Goal: Task Accomplishment & Management: Contribute content

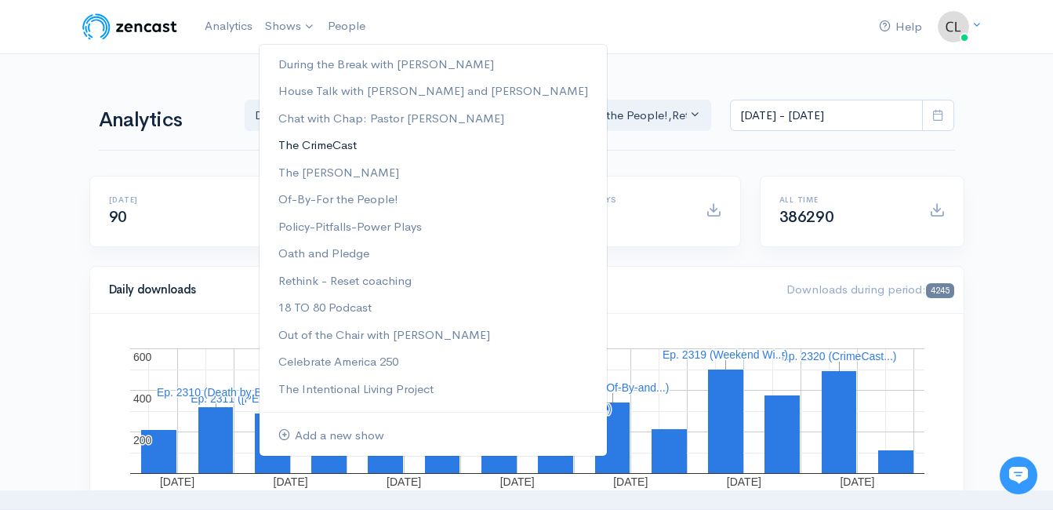
click at [322, 144] on link "The CrimeCast" at bounding box center [433, 145] width 347 height 27
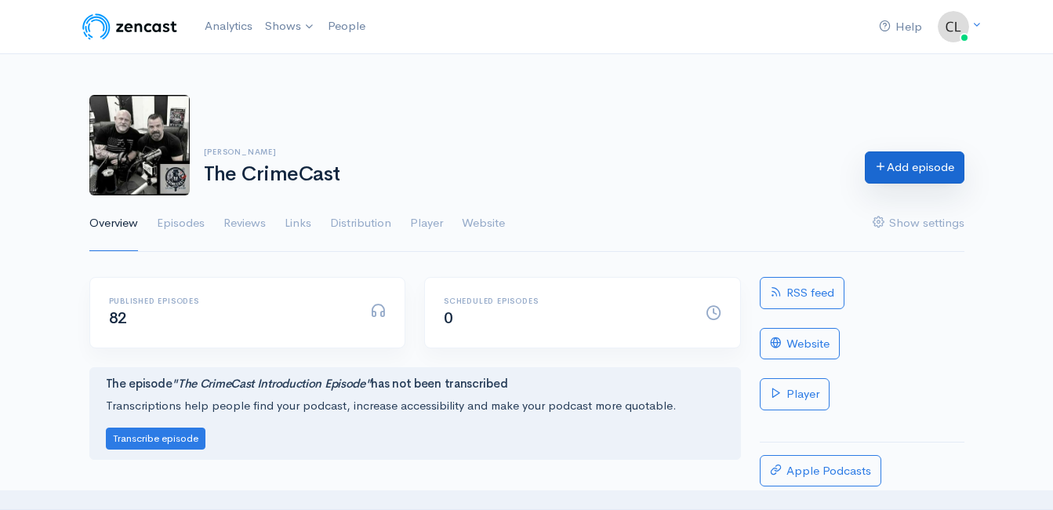
click at [889, 173] on link "Add episode" at bounding box center [915, 167] width 100 height 32
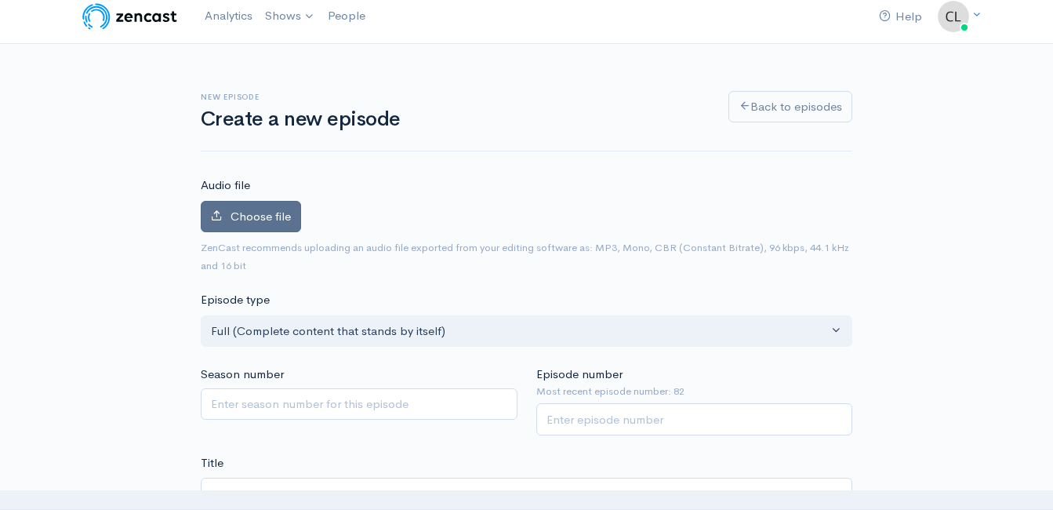
click at [289, 205] on label "Choose file" at bounding box center [251, 217] width 100 height 32
click at [0, 0] on input "Choose file" at bounding box center [0, 0] width 0 height 0
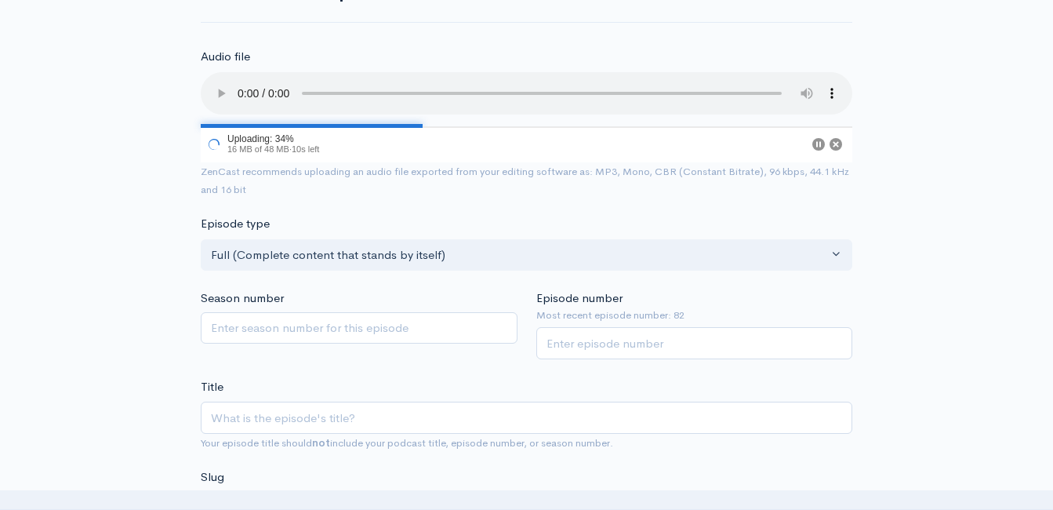
scroll to position [167, 0]
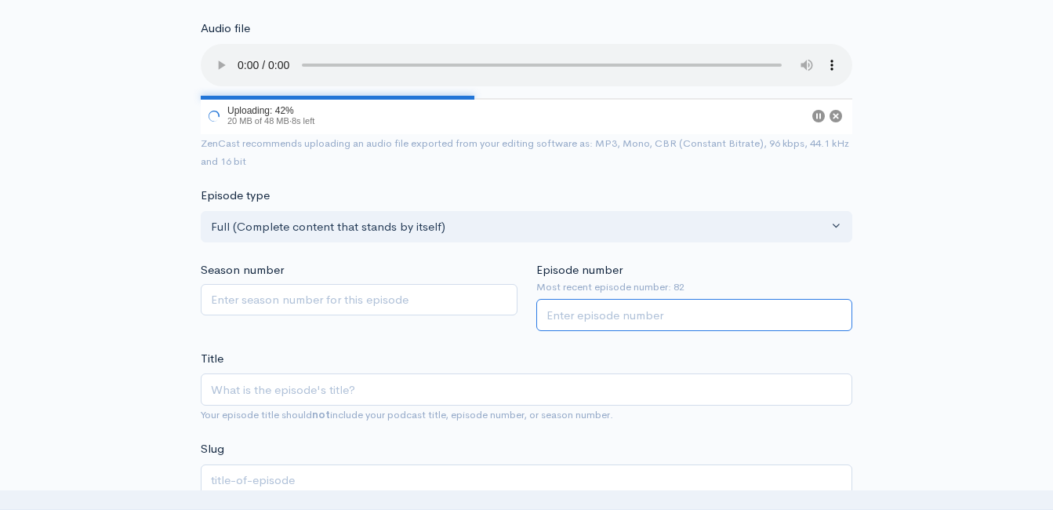
click at [716, 322] on input "Episode number" at bounding box center [694, 315] width 317 height 32
type input "83"
click at [568, 356] on div "Title Your episode title should not include your podcast title, episode number,…" at bounding box center [527, 387] width 652 height 74
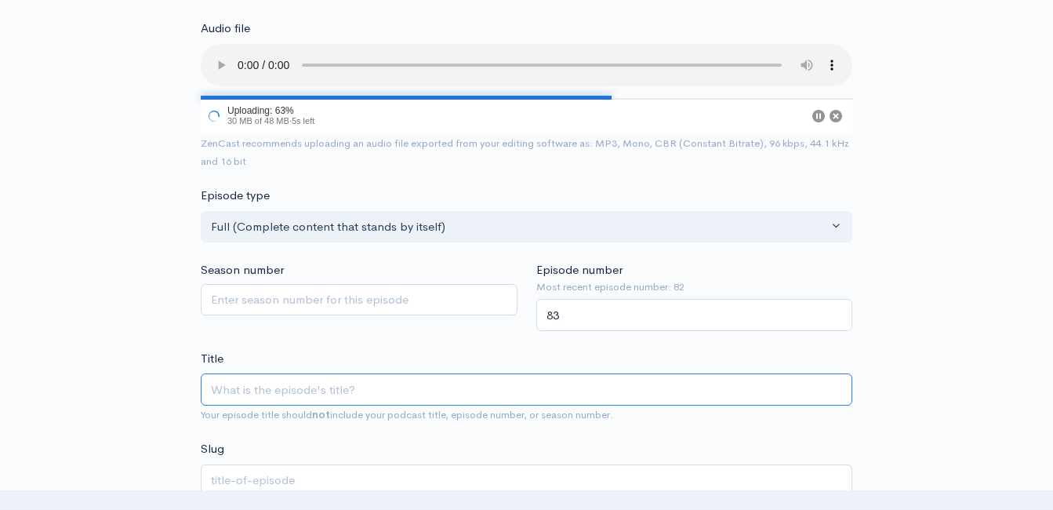
click at [517, 387] on input "Title" at bounding box center [527, 389] width 652 height 32
type input "C"
type input "c"
type input "B"
type input "b"
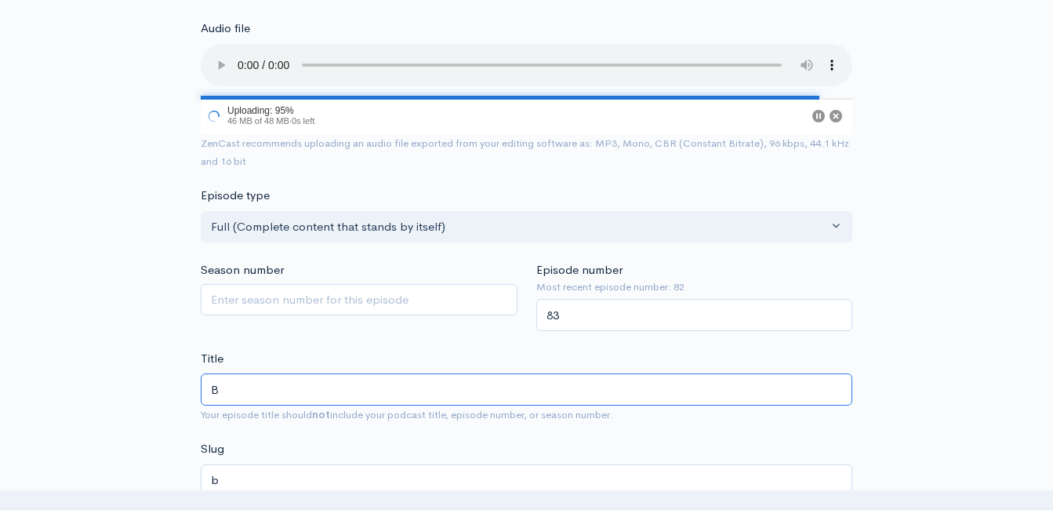
type input "BO"
type input "bo"
type input "BON"
type input "bon"
type input "BONU"
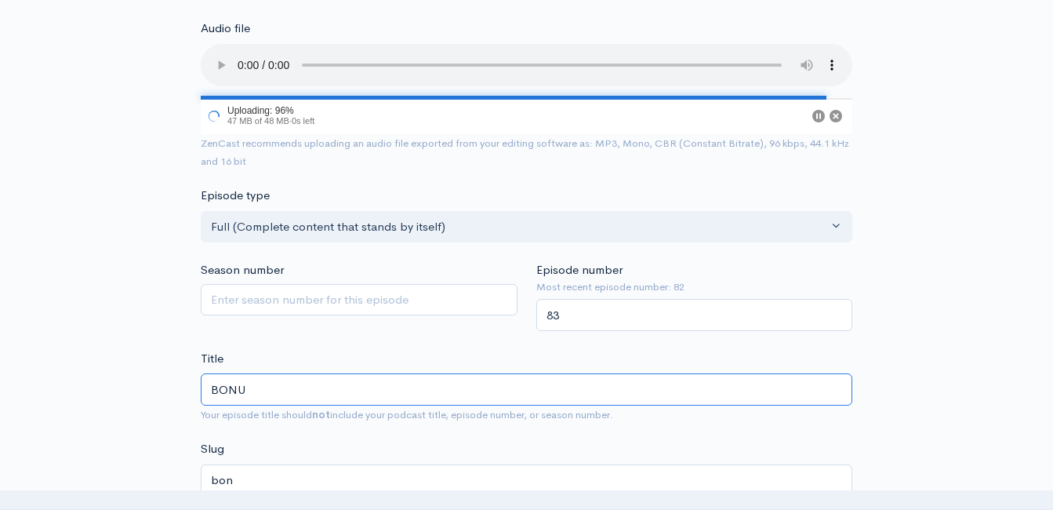
type input "bonu"
type input "BONUS"
type input "bonus"
type input "BONUS E"
type input "bonus-e"
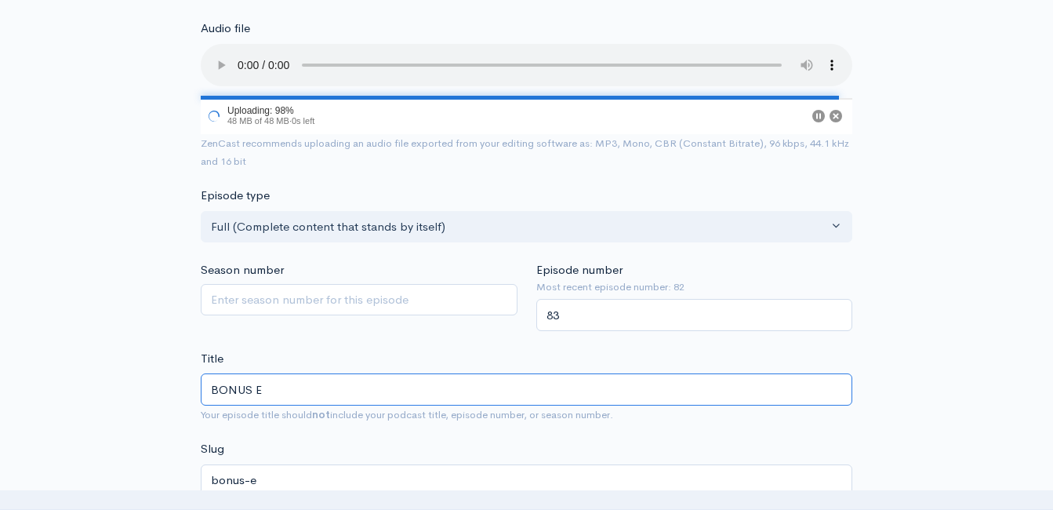
type input "BONUS Ep"
type input "bonus-ep"
type input "BONUS Epi"
type input "bonus-epi"
type input "BONUS Epis"
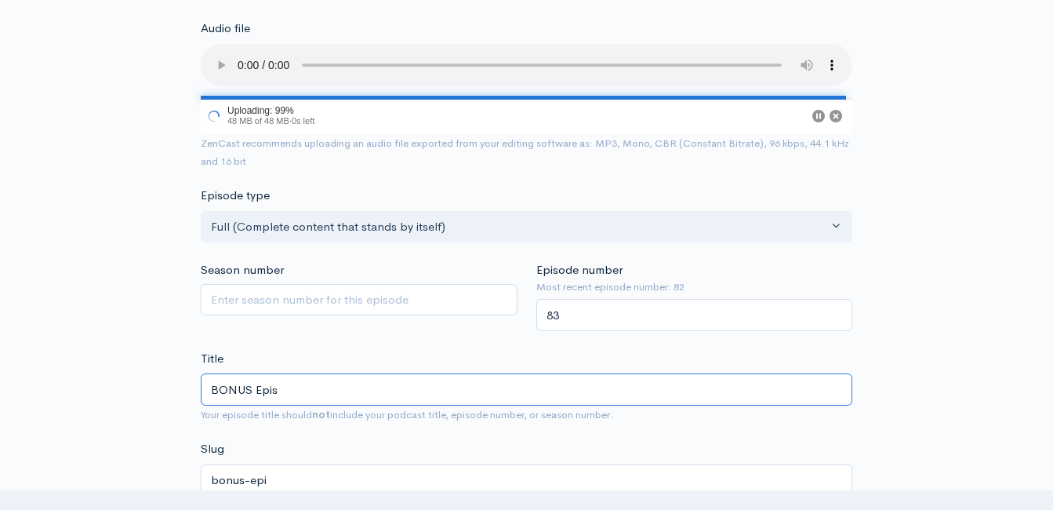
type input "bonus-epis"
type input "BONUS Episo"
type input "bonus-episo"
type input "BONUS Episod"
type input "bonus-episod"
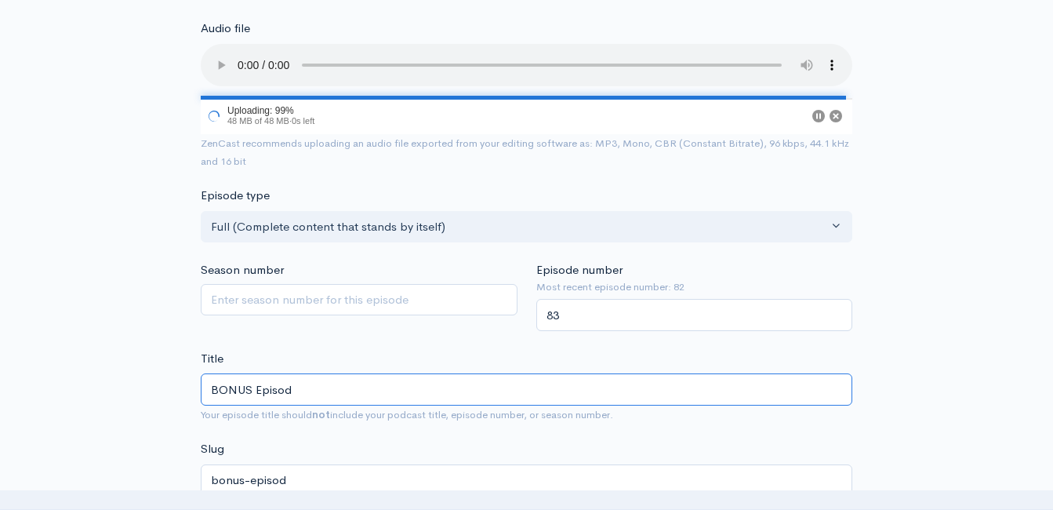
type input "BONUS Episode"
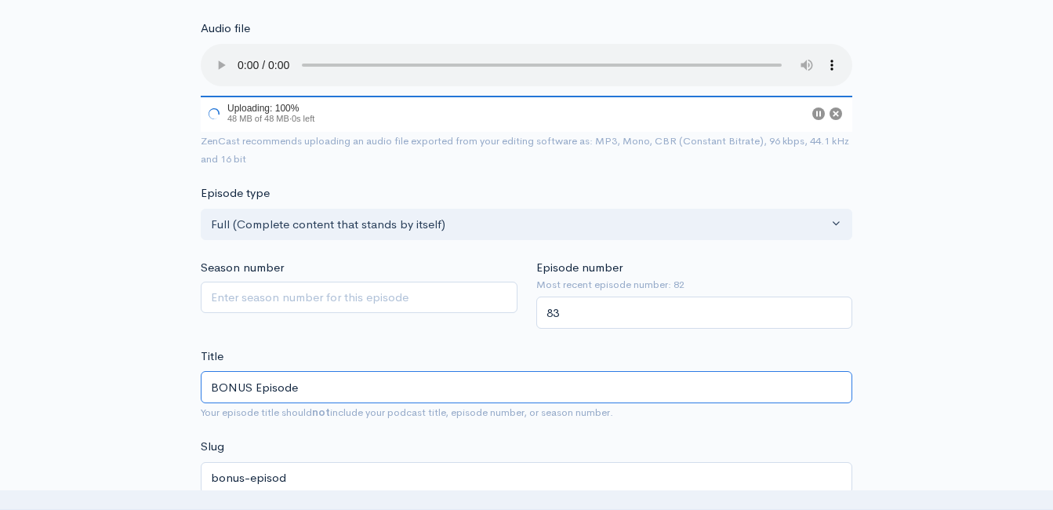
type input "bonus-episode"
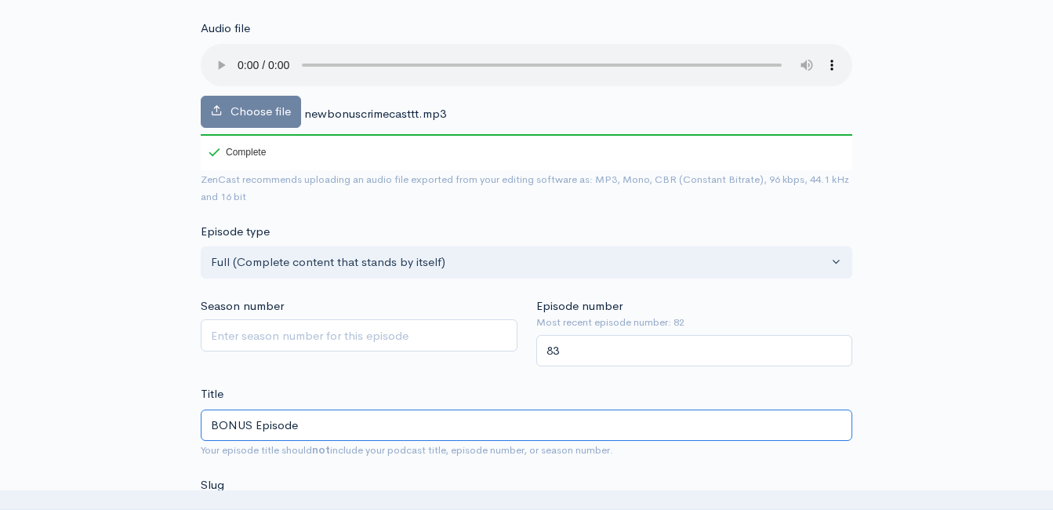
type input "BONUS Episode w"
type input "bonus-episode-w"
type input "BONUS Episode wi"
type input "bonus-episode-wi"
type input "BONUS Episode with"
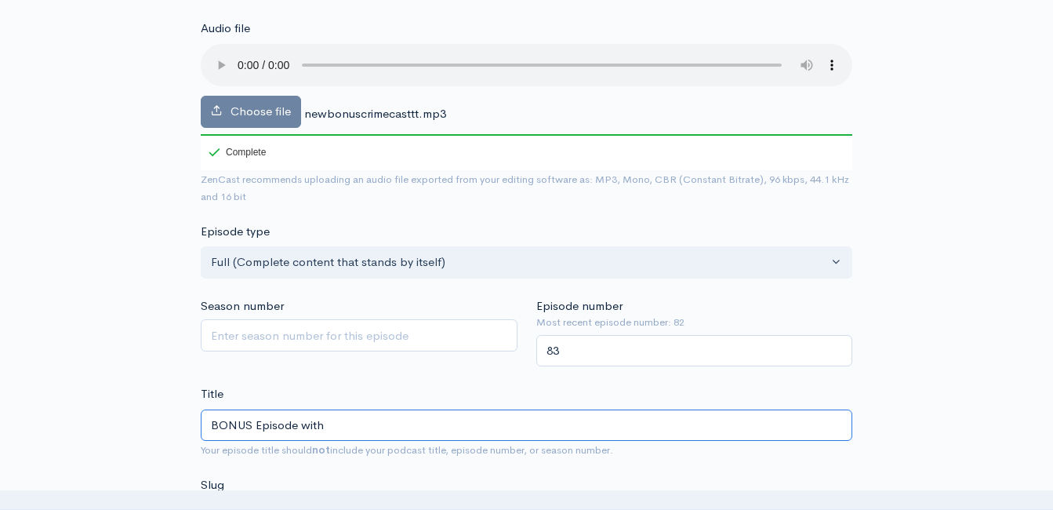
type input "bonus-episode-with"
type input "BONUS Episode with M"
type input "bonus-episode-with-m"
type input "BONUS Episode with Mo"
type input "bonus-episode-with-mo"
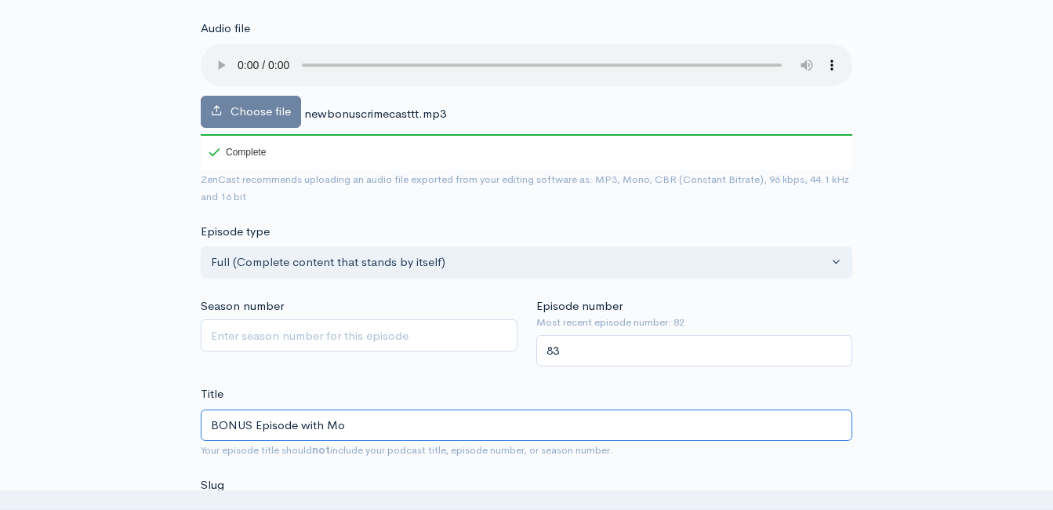
type input "BONUS Episode with Mot"
type input "bonus-episode-with-mot"
type input "BONUS Episode with Moth"
type input "bonus-episode-with-moth"
type input "BONUS Episode with Mother"
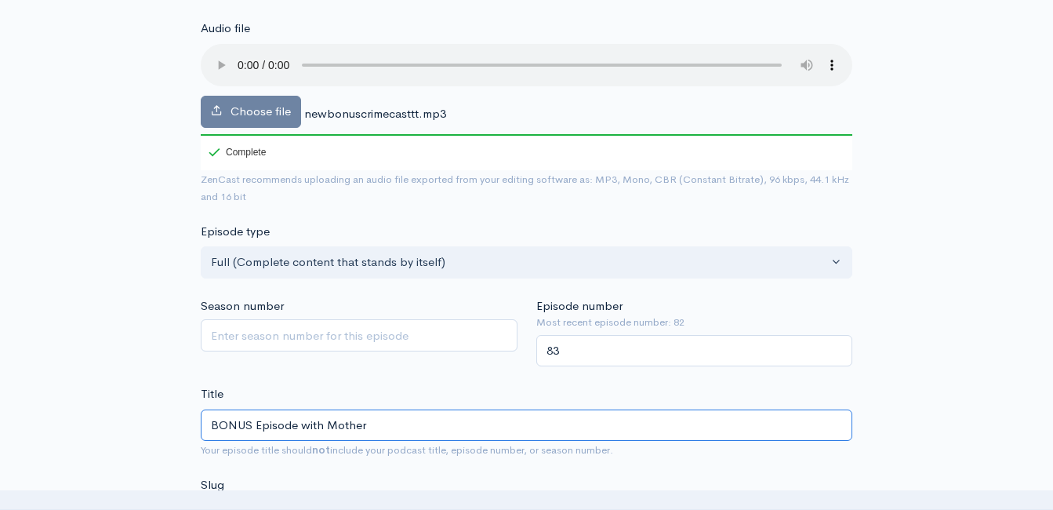
type input "bonus-episode-with-mother"
type input "BONUS Episode with Mother D"
type input "bonus-episode-with-mother-d"
type input "BONUS Episode with Mother Du"
type input "bonus-episode-with-mother-du"
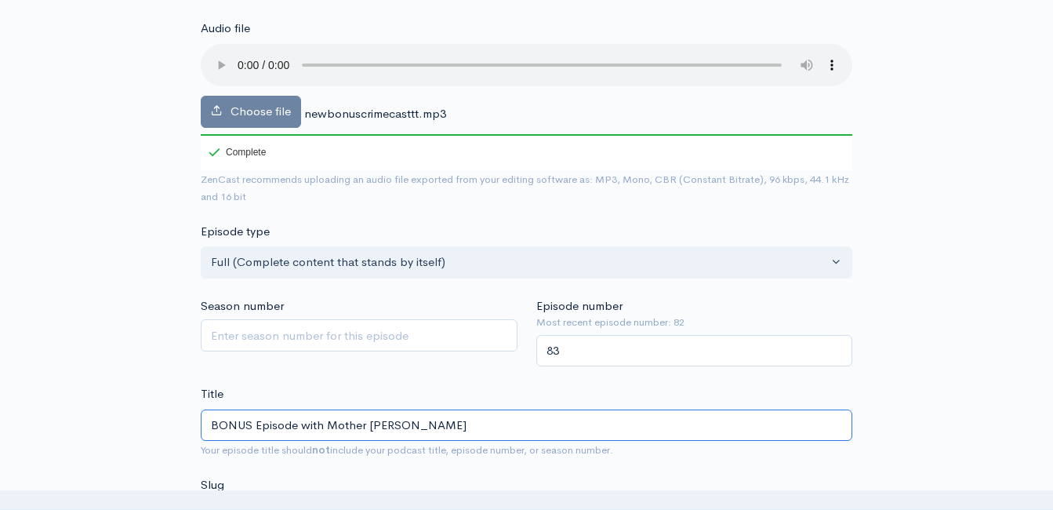
type input "BONUS Episode with Mother Dua"
type input "bonus-episode-with-mother-dua"
type input "BONUS Episode with Mother Du"
type input "bonus-episode-with-mother-du"
type input "BONUS Episode with Mother Da"
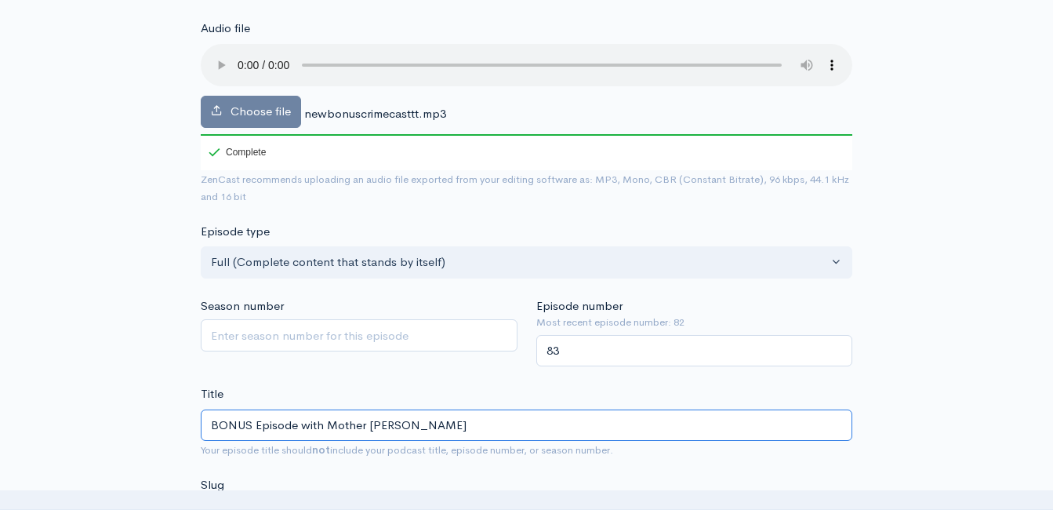
type input "bonus-episode-with-mother-da"
type input "BONUS Episode with Mother Dau"
type input "bonus-episode-with-mother-dau"
type input "BONUS Episode with Mother Daug"
type input "bonus-episode-with-mother-daug"
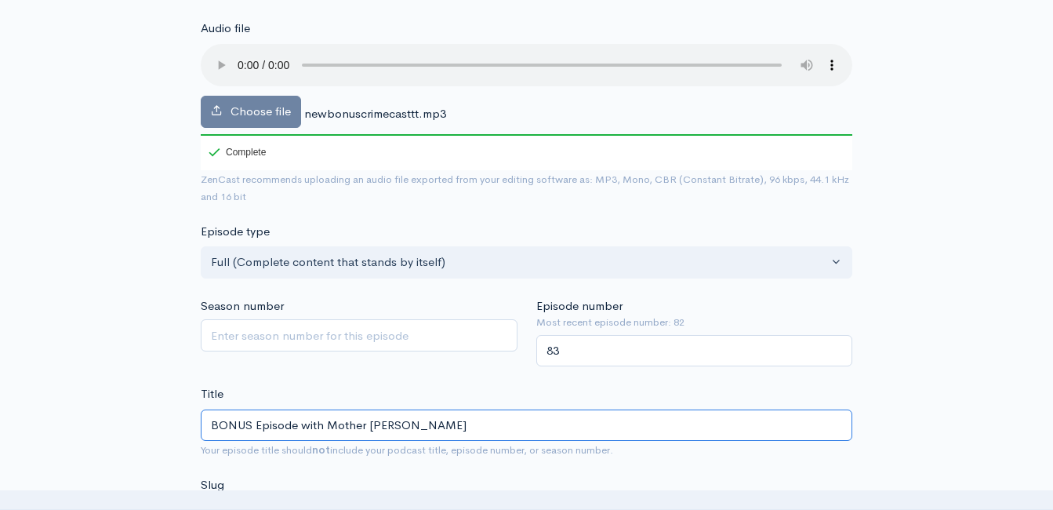
type input "BONUS Episode with Mother Daugh"
type input "bonus-episode-with-mother-daugh"
type input "BONUS Episode with Mother Daugher"
type input "bonus-episode-with-mother-daugher"
type input "BONUS Episode with Mother Daugher D"
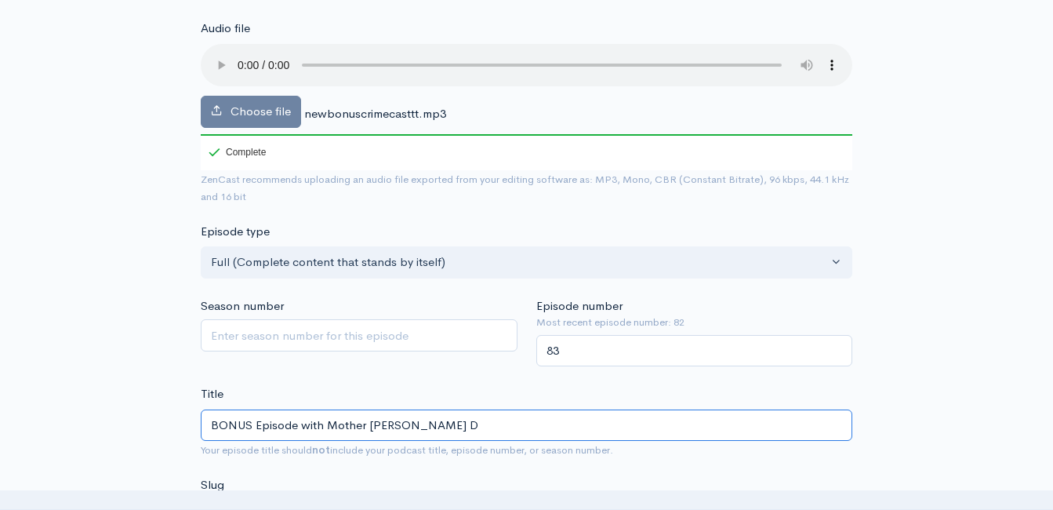
type input "bonus-episode-with-mother-daugher-d"
type input "BONUS Episode with Mother Daugher Du"
type input "bonus-episode-with-mother-daugher-du"
type input "BONUS Episode with Mother Daugher Duo"
type input "bonus-episode-with-mother-daugher-duo"
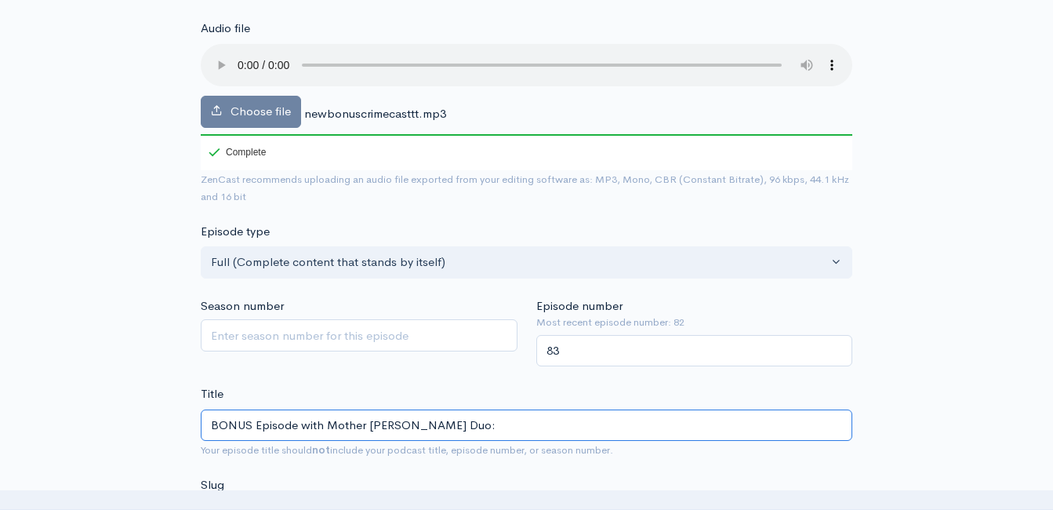
type input "BONUS Episode with Mother Daugher Duo: S"
type input "bonus-episode-with-mother-daugher-duo-s"
type input "BONUS Episode with Mother Daugher Duo: St"
type input "bonus-episode-with-mother-daugher-duo-st"
type input "BONUS Episode with Mother Daugher Duo: Step"
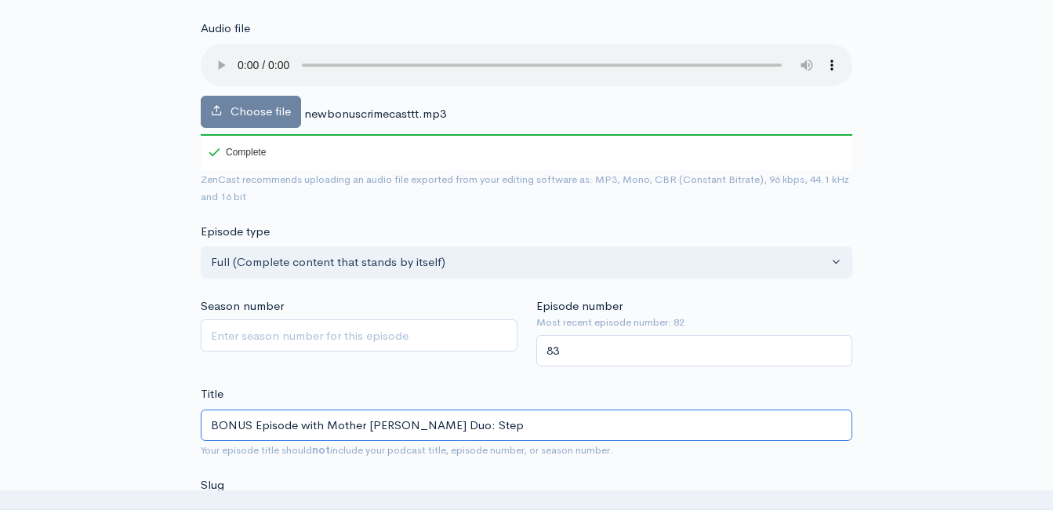
type input "bonus-episode-with-mother-daugher-duo-step"
type input "BONUS Episode with Mother Daugher Duo: Steph"
type input "bonus-episode-with-mother-daugher-duo-steph"
type input "BONUS Episode with Mother Daugher Duo: Stepha"
type input "bonus-episode-with-mother-daugher-duo-stepha"
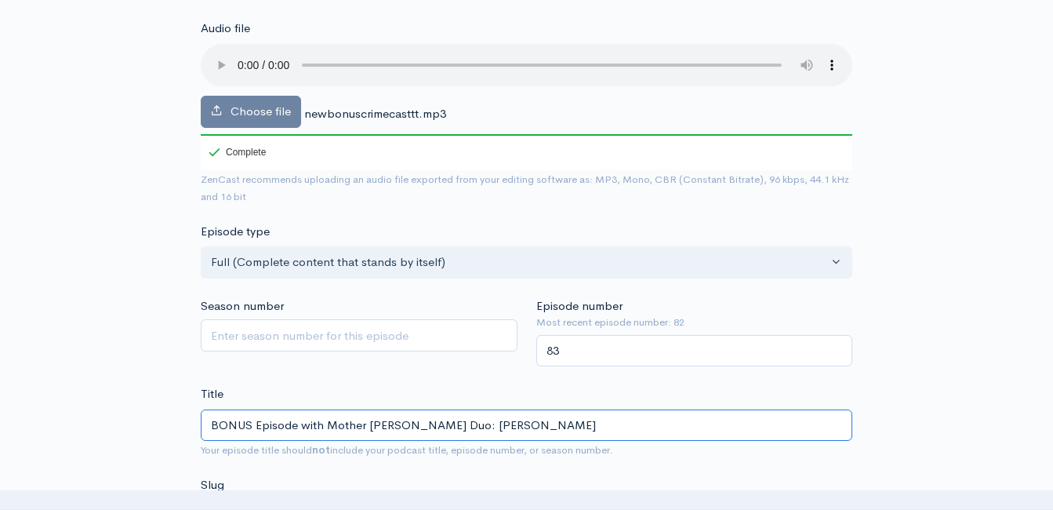
type input "BONUS Episode with Mother Daugher Duo: Stephan"
type input "bonus-episode-with-mother-daugher-duo-stephan"
type input "BONUS Episode with Mother Daugher Duo: Stephani"
type input "bonus-episode-with-mother-daugher-duo-stephani"
type input "BONUS Episode with Mother Daugher Duo: Stephanie"
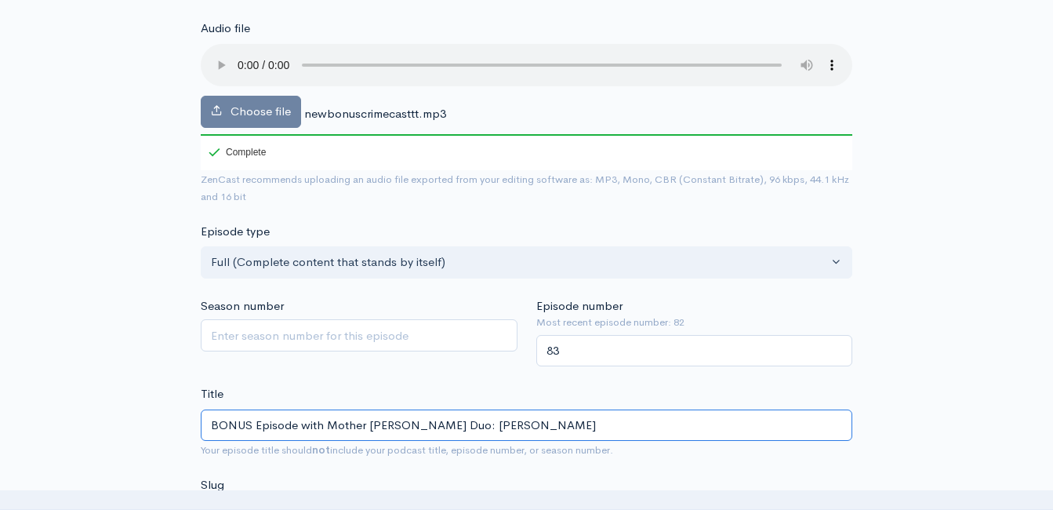
type input "bonus-episode-with-mother-daugher-duo-stephanie"
type input "BONUS Episode with Mother Daugher Duo: Stephanie an"
type input "bonus-episode-with-mother-daugher-duo-stephanie-an"
type input "BONUS Episode with Mother Daugher Duo: Stephanie and"
type input "bonus-episode-with-mother-daugher-duo-stephanie-and"
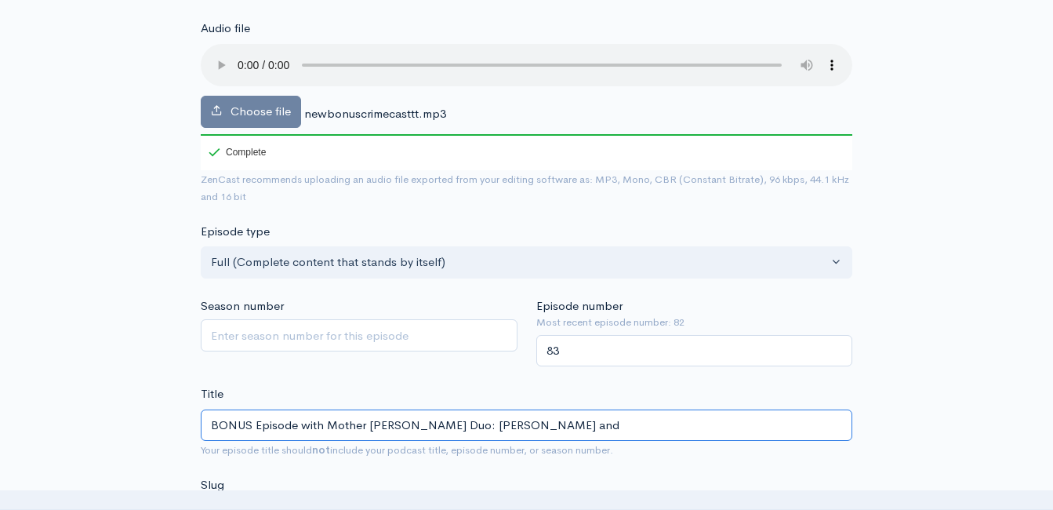
type input "BONUS Episode with Mother Daugher Duo: Stephanie and L"
type input "bonus-episode-with-mother-daugher-duo-stephanie-and-l"
type input "BONUS Episode with Mother Daugher Duo: Stephanie and Lu"
type input "bonus-episode-with-mother-daugher-duo-stephanie-and-lu"
type input "BONUS Episode with Mother Daugher Duo: Stephanie and Luc"
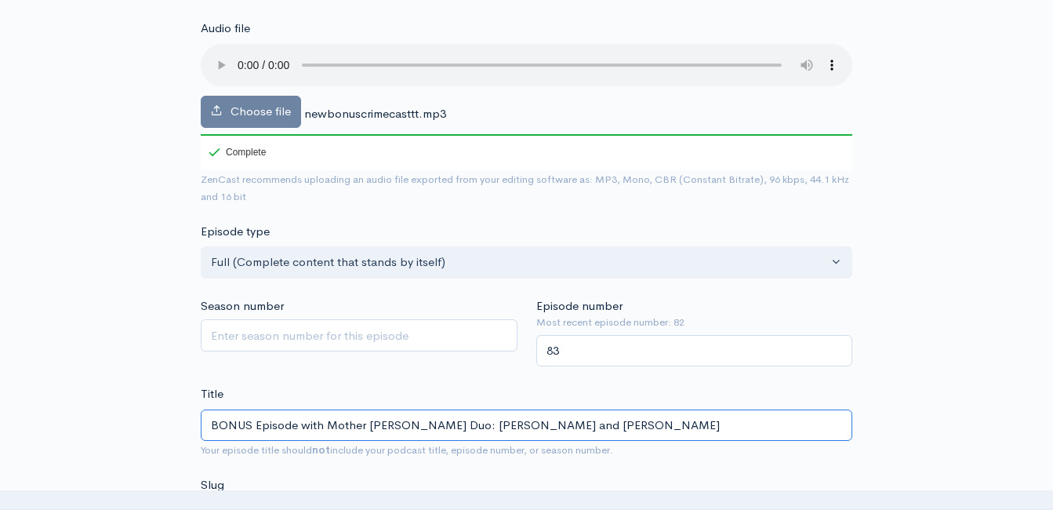
type input "bonus-episode-with-mother-daugher-duo-stephanie-and-luc"
type input "BONUS Episode with Mother Daugher Duo: Stephanie and Luci"
type input "bonus-episode-with-mother-daugher-duo-stephanie-and-luci"
type input "BONUS Episode with Mother Daugher Duo: Stephanie and Lucie"
type input "bonus-episode-with-mother-daugher-duo-stephanie-and-lucie"
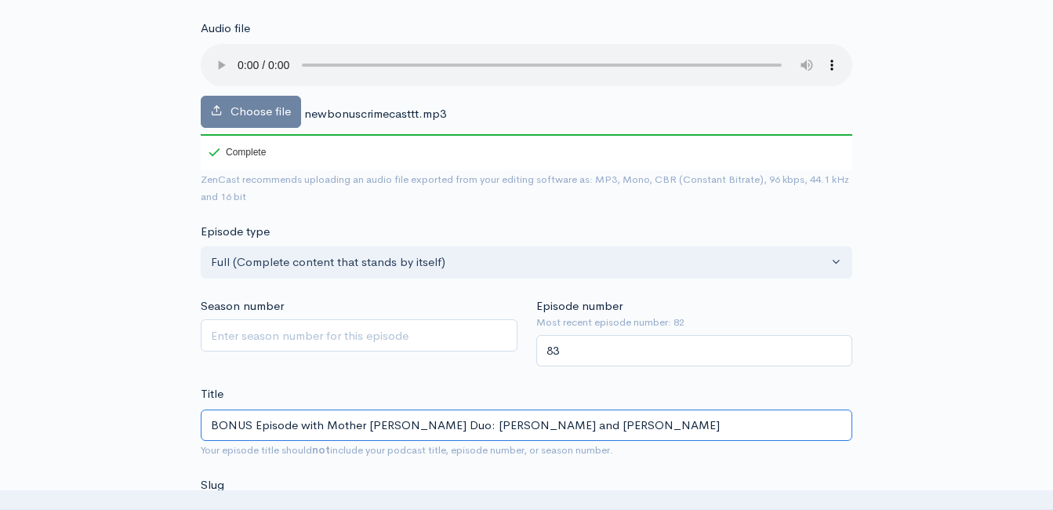
type input "BONUS Episode with Mother Daugher Duo: Stephanie and Lucie B"
type input "bonus-episode-with-mother-daugher-duo-stephanie-and-lucie-b"
type input "BONUS Episode with Mother Daugher Duo: Stephanie and Lucie Bi"
type input "bonus-episode-with-mother-daugher-duo-stephanie-and-lucie-bi"
type input "BONUS Episode with Mother Daugher Duo: Stephanie and Lucie Bir"
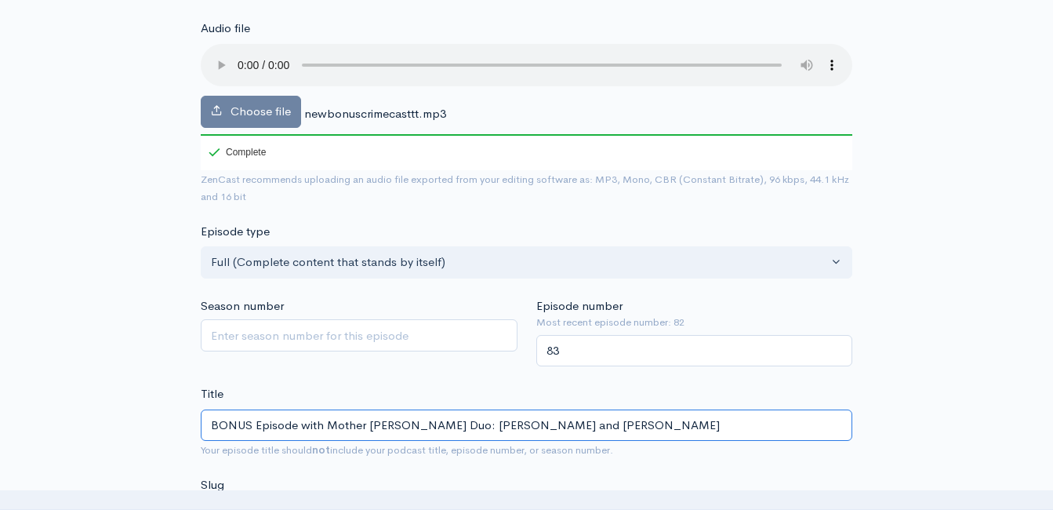
type input "bonus-episode-with-mother-daugher-duo-stephanie-and-lucie-bir"
type input "BONUS Episode with Mother Daugher Duo: Stephanie and Lucie Birm"
type input "bonus-episode-with-mother-daugher-duo-stephanie-and-lucie-birm"
type input "BONUS Episode with Mother Daugher Duo: Stephanie and Lucie Birmin"
type input "bonus-episode-with-mother-daugher-duo-stephanie-and-lucie-birmin"
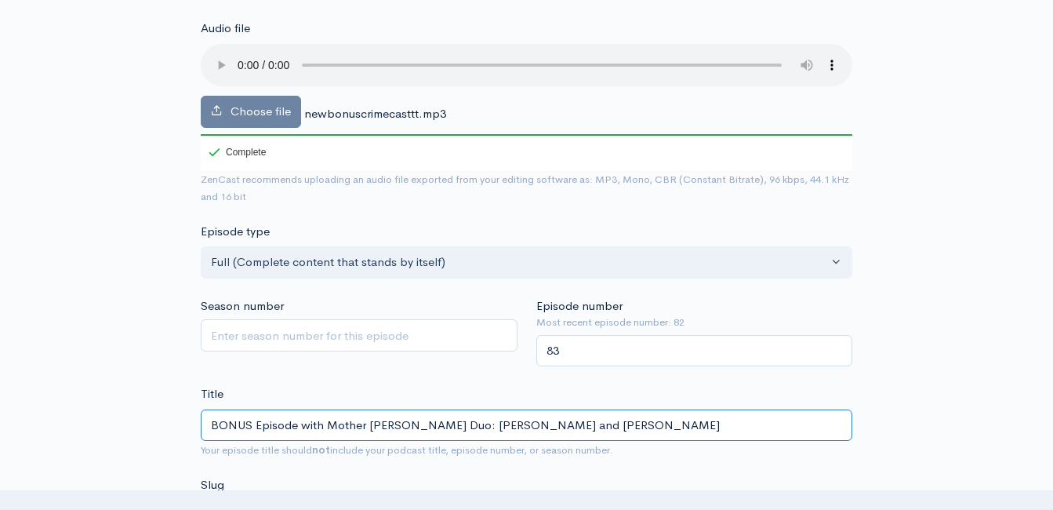
type input "BONUS Episode with Mother Daugher Duo: Stephanie and Lucie Birming"
type input "bonus-episode-with-mother-daugher-duo-stephanie-and-lucie-birming"
type input "BONUS Episode with Mother Daugher Duo: Stephanie and Lucie Birmingh"
type input "bonus-episode-with-mother-daugher-duo-stephanie-and-lucie-birmingh"
type input "BONUS Episode with Mother Daugher Duo: Stephanie and Lucie Birmingha"
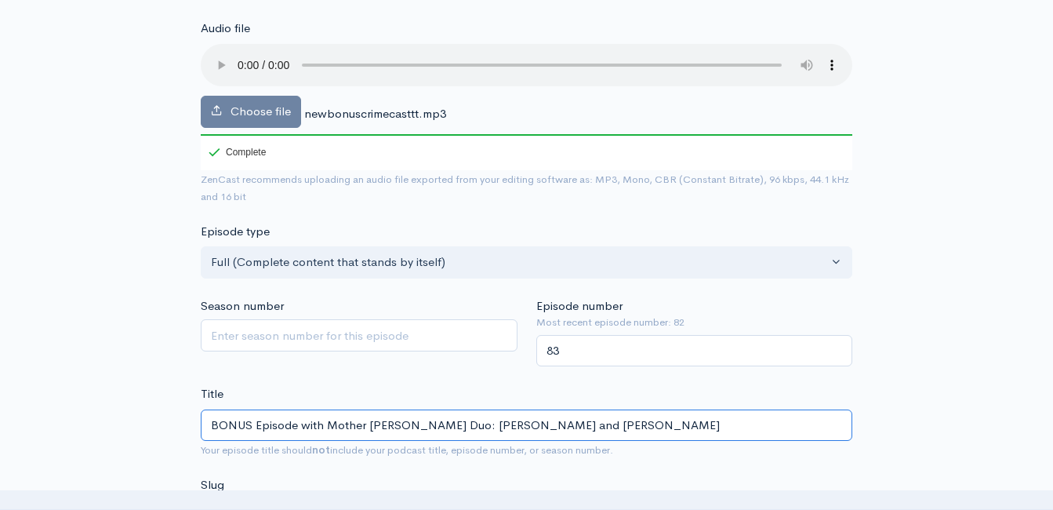
type input "bonus-episode-with-mother-daugher-duo-stephanie-and-lucie-birmingha"
type input "BONUS Episode with Mother Daugher Duo: Stephanie and Lucie Birmingham"
type input "bonus-episode-with-mother-daugher-duo-stephanie-and-lucie-birmingham"
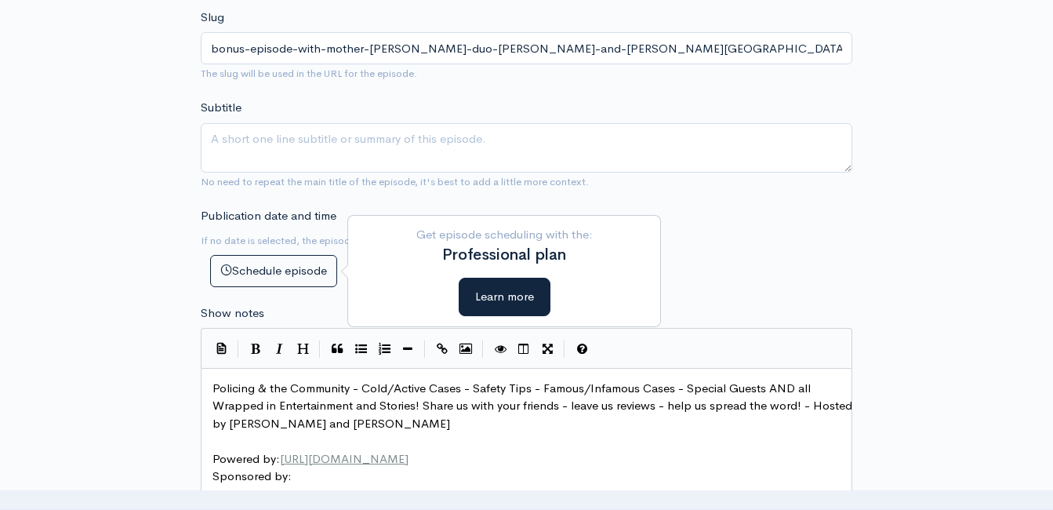
scroll to position [638, 0]
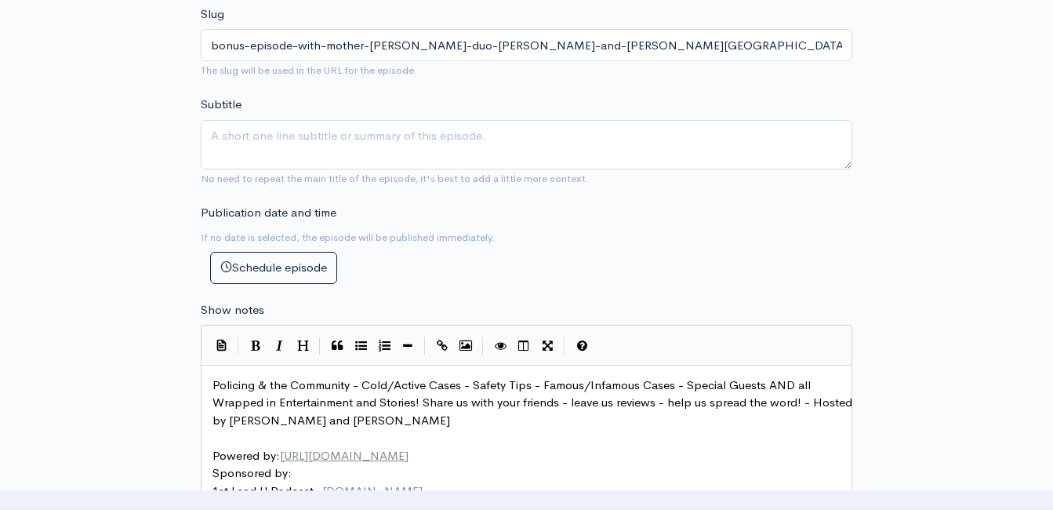
type input "BONUS Episode with Mother Daughter Duo: [PERSON_NAME] and [PERSON_NAME]!"
type input "bonus-episode-with-mother-daughter-duo-[PERSON_NAME]-and-[PERSON_NAME][GEOGRAPH…"
click at [215, 380] on span "Policing & the Community - Cold/Active Cases - Safety Tips - Famous/Infamous Ca…" at bounding box center [534, 402] width 643 height 50
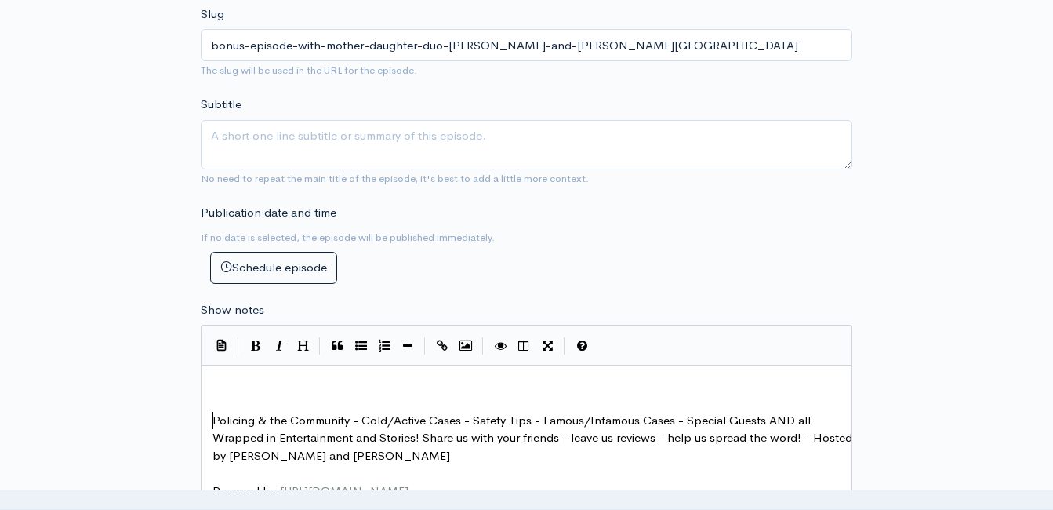
click at [335, 379] on pre "​" at bounding box center [532, 385] width 646 height 18
type textarea "ONce a ="
type textarea "ne"
type textarea "ce a month we will be releasing a 'Bo"
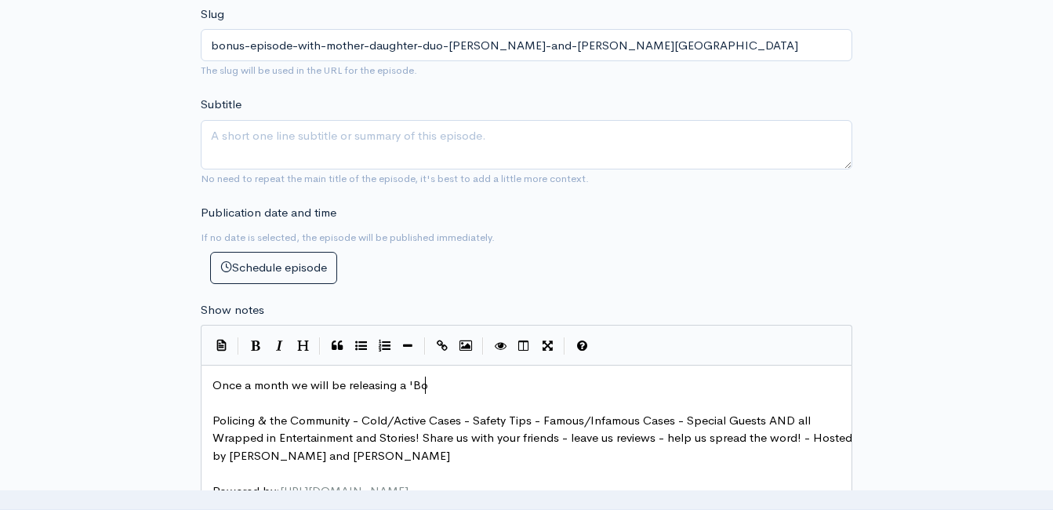
scroll to position [6, 195]
type textarea "BOJNUS"
type textarea "NUS"
type textarea "Epidose' here on CrimeCast with mother d"
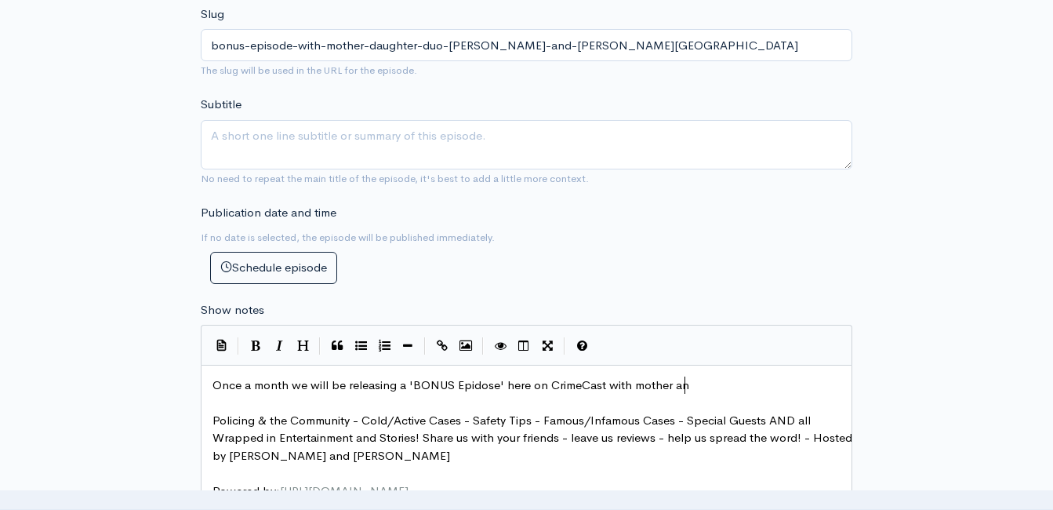
type textarea "and"
type textarea "/daughter duo: Stp"
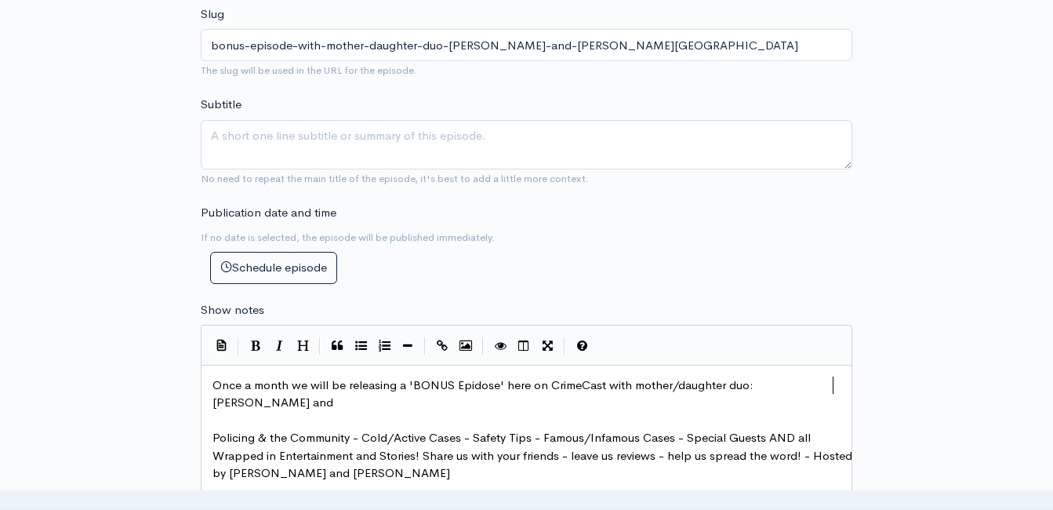
scroll to position [6, 67]
type textarea "ephanie and Lucie bir"
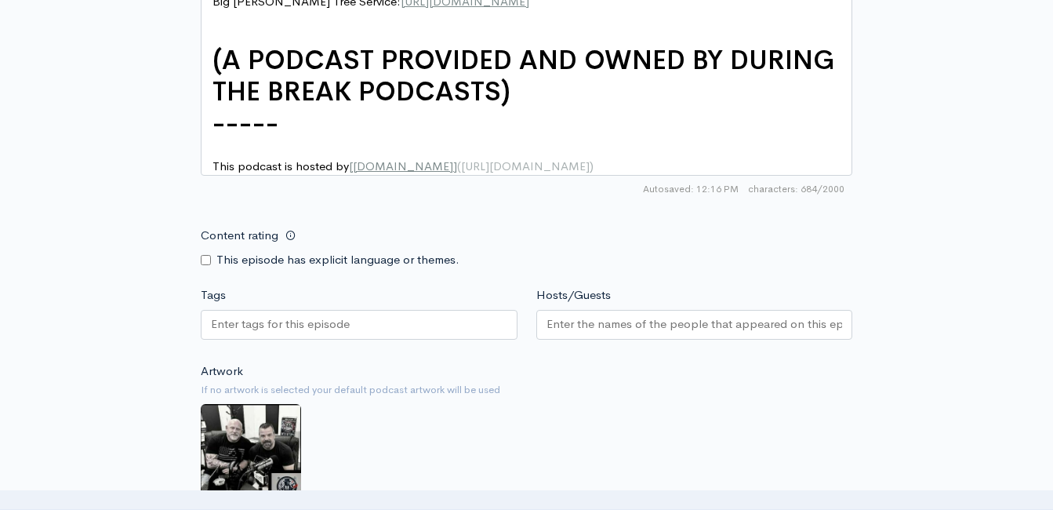
scroll to position [1422, 0]
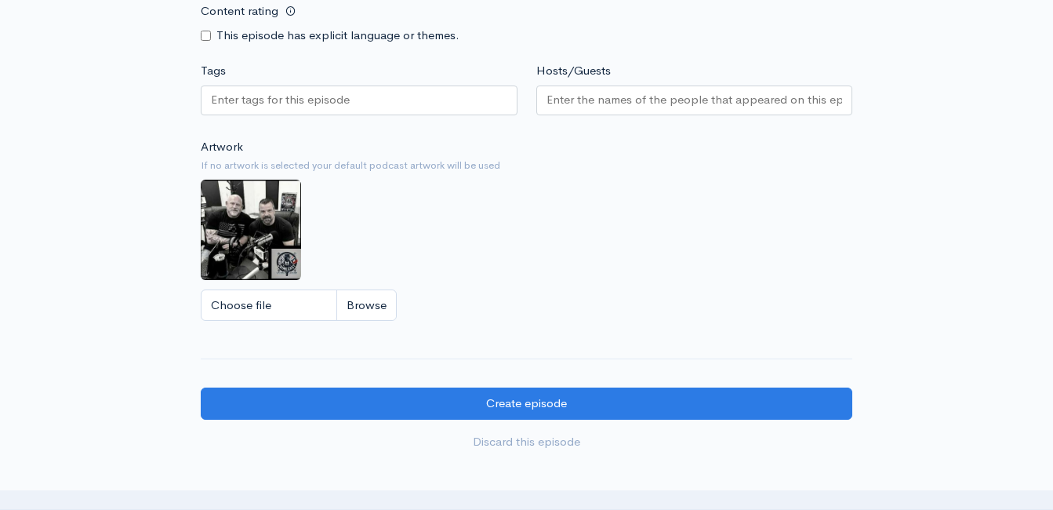
type textarea "Birmingham!"
click at [355, 322] on input "Choose file" at bounding box center [299, 305] width 196 height 32
type input "C:\fakepath\534492243_10239857064310539_3724202567246119741_n.jpg"
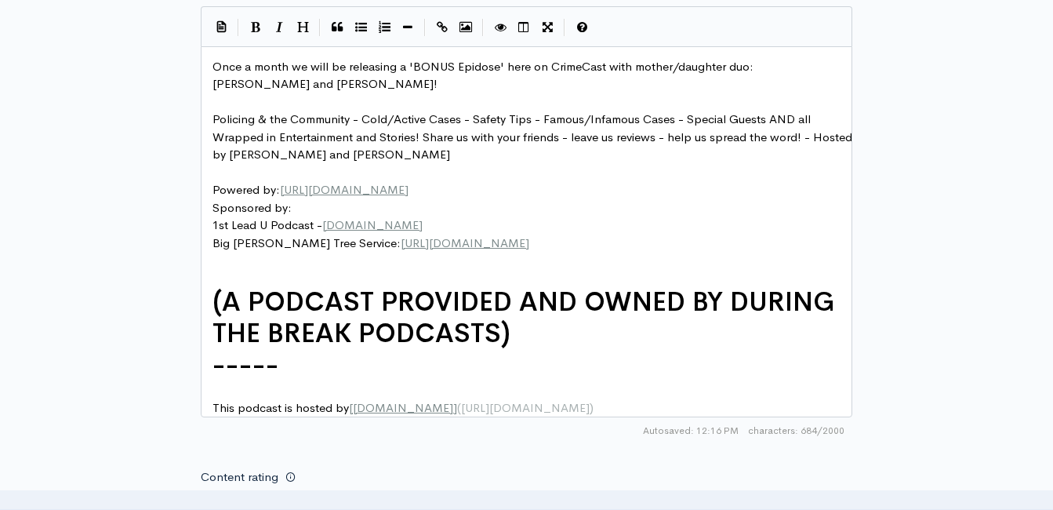
scroll to position [951, 0]
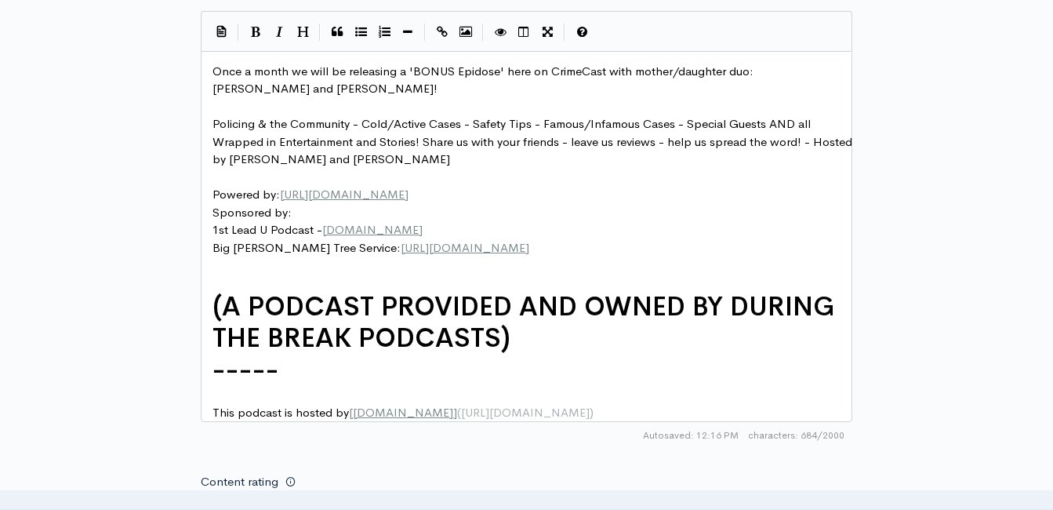
click at [368, 94] on pre "Once a month we will be releasing a 'BONUS Epidose' here on CrimeCast with moth…" at bounding box center [532, 80] width 646 height 35
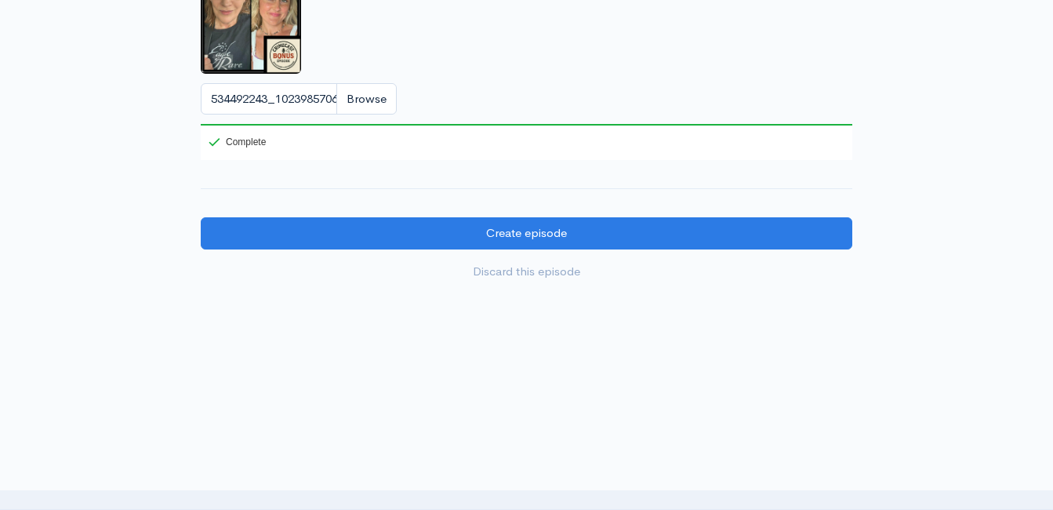
scroll to position [1640, 0]
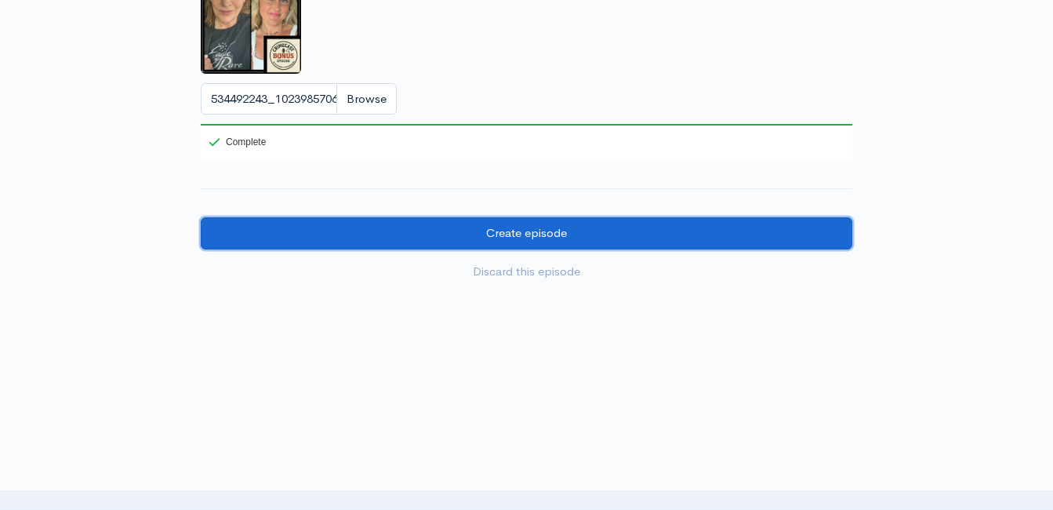
click at [446, 226] on input "Create episode" at bounding box center [527, 233] width 652 height 32
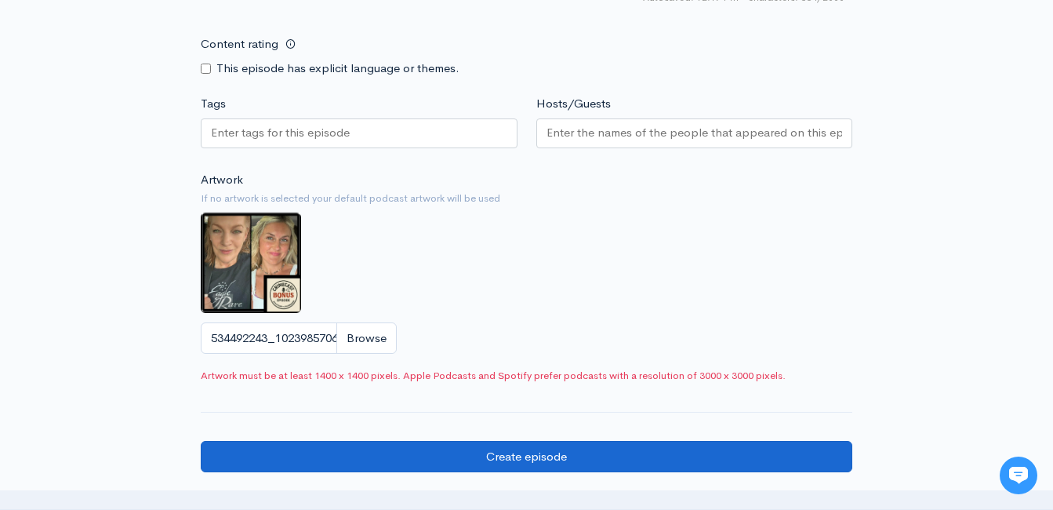
scroll to position [1588, 0]
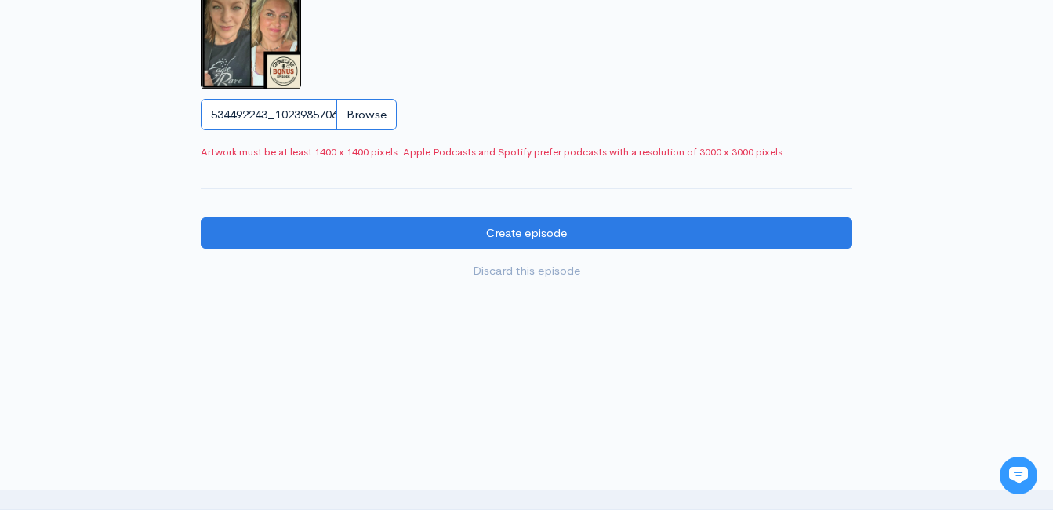
click at [358, 120] on input "534492243_10239857064310539_3724202567246119741_n.jpg" at bounding box center [299, 115] width 196 height 32
type input "C:\fakepath\534492243_10239857064310539_3724202567246119741_n.jpg"
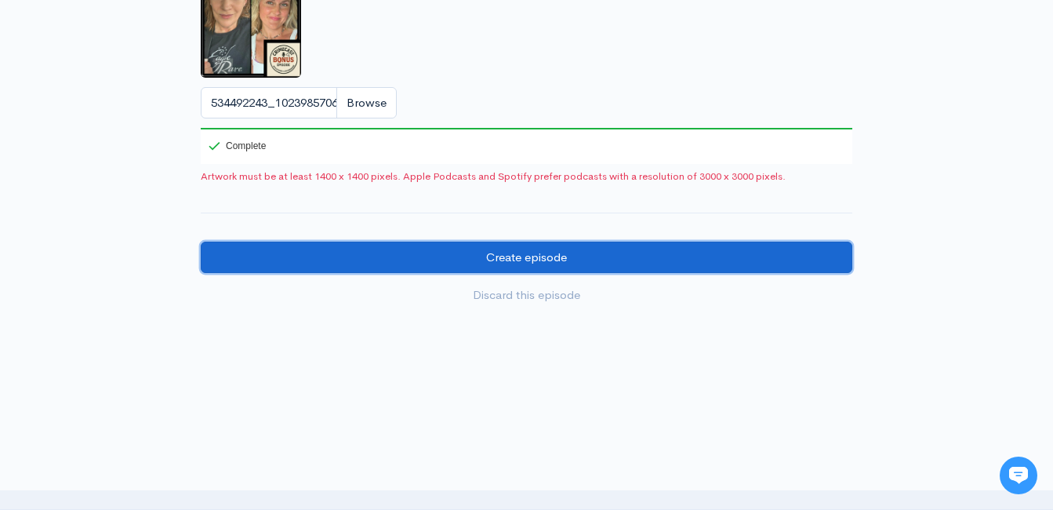
click at [513, 273] on input "Create episode" at bounding box center [527, 258] width 652 height 32
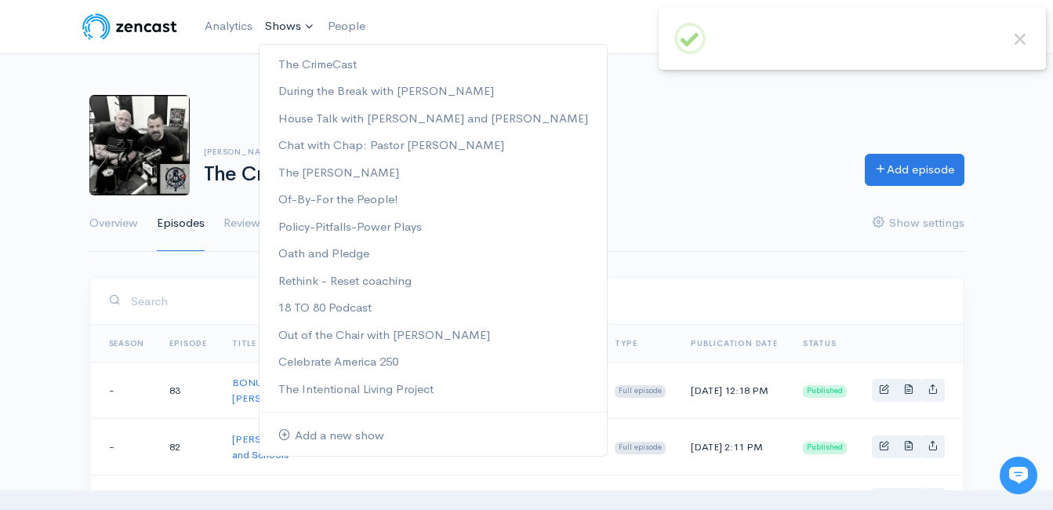
click at [296, 26] on link "Shows" at bounding box center [290, 26] width 63 height 35
click at [287, 59] on link "The CrimeCast" at bounding box center [433, 64] width 347 height 27
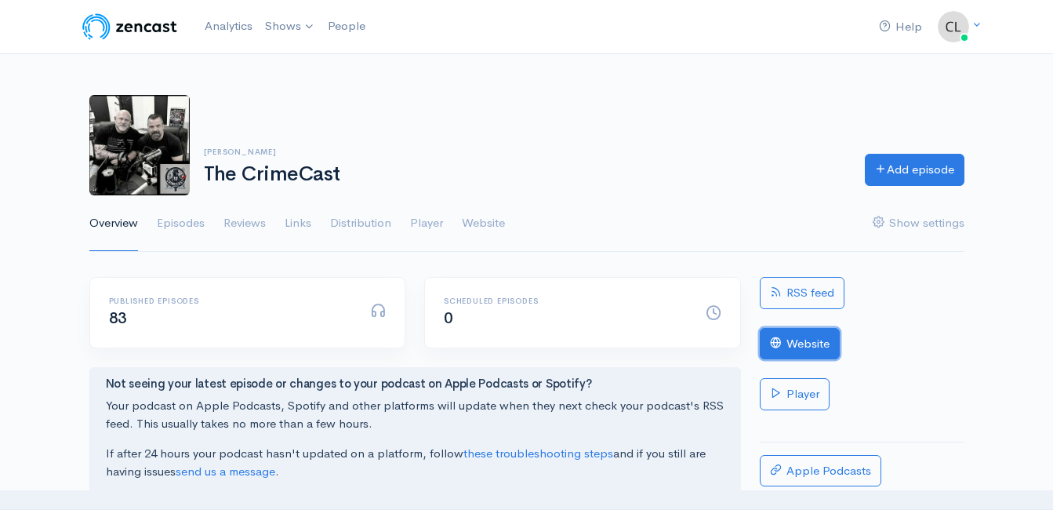
click at [804, 336] on link "Website" at bounding box center [800, 344] width 80 height 32
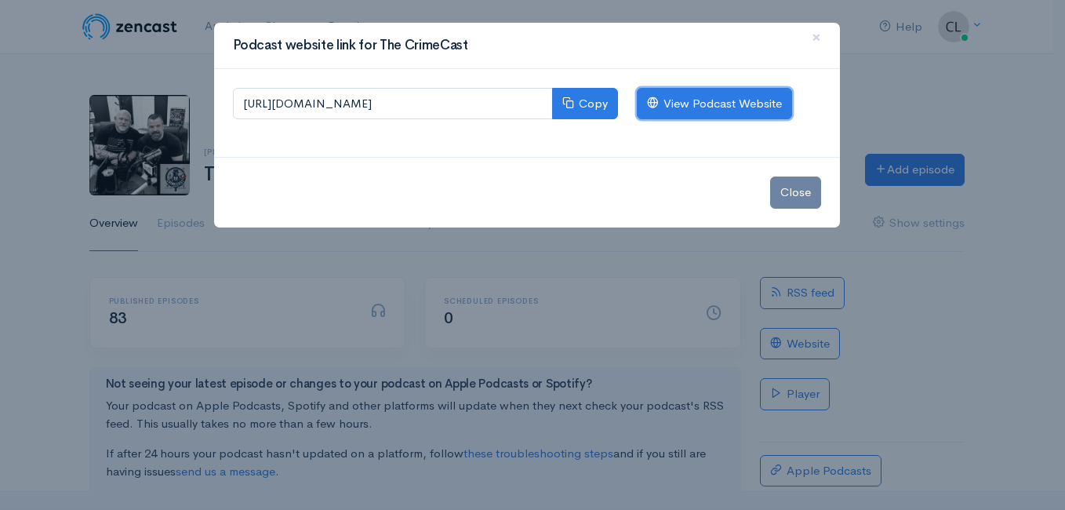
click at [668, 112] on link "View Podcast Website" at bounding box center [714, 104] width 155 height 32
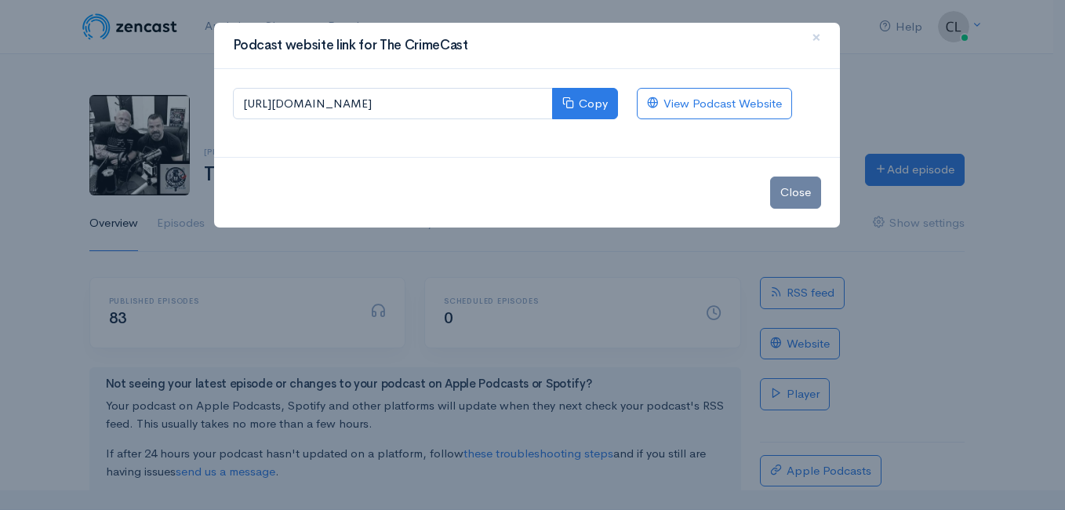
click at [201, 25] on div "Podcast website link for The CrimeCast × https://the-crimecast.zencast.website …" at bounding box center [532, 255] width 1065 height 510
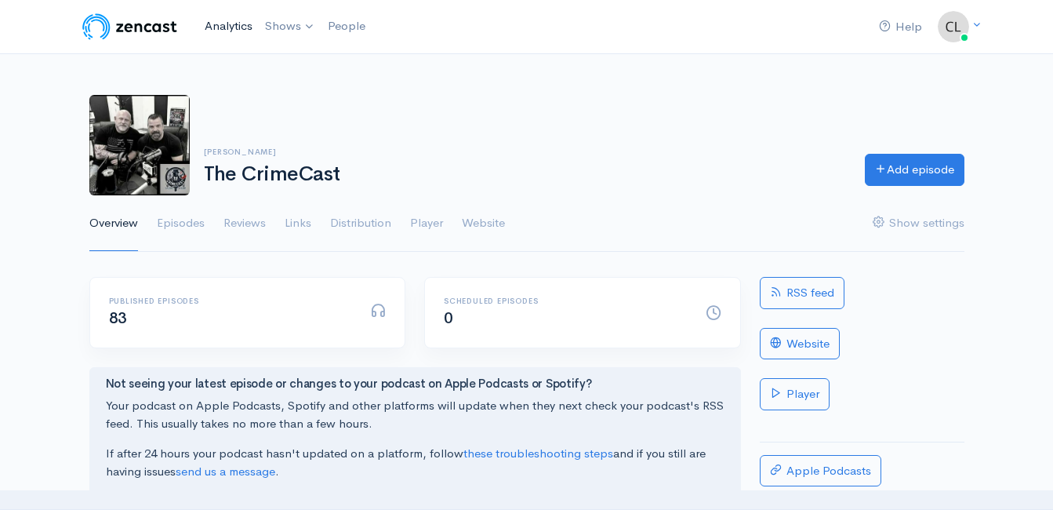
click at [227, 25] on link "Analytics" at bounding box center [228, 26] width 60 height 34
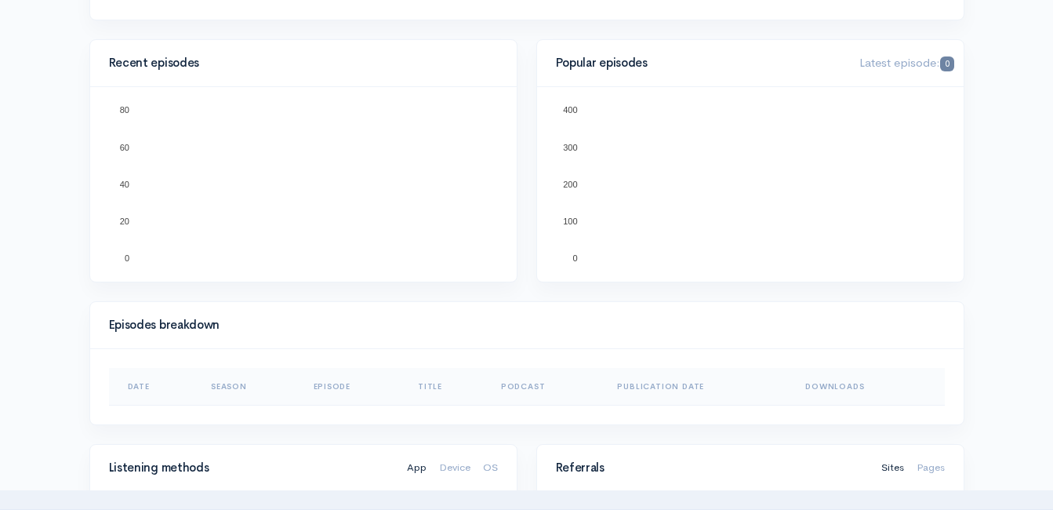
scroll to position [549, 0]
